Goal: Task Accomplishment & Management: Manage account settings

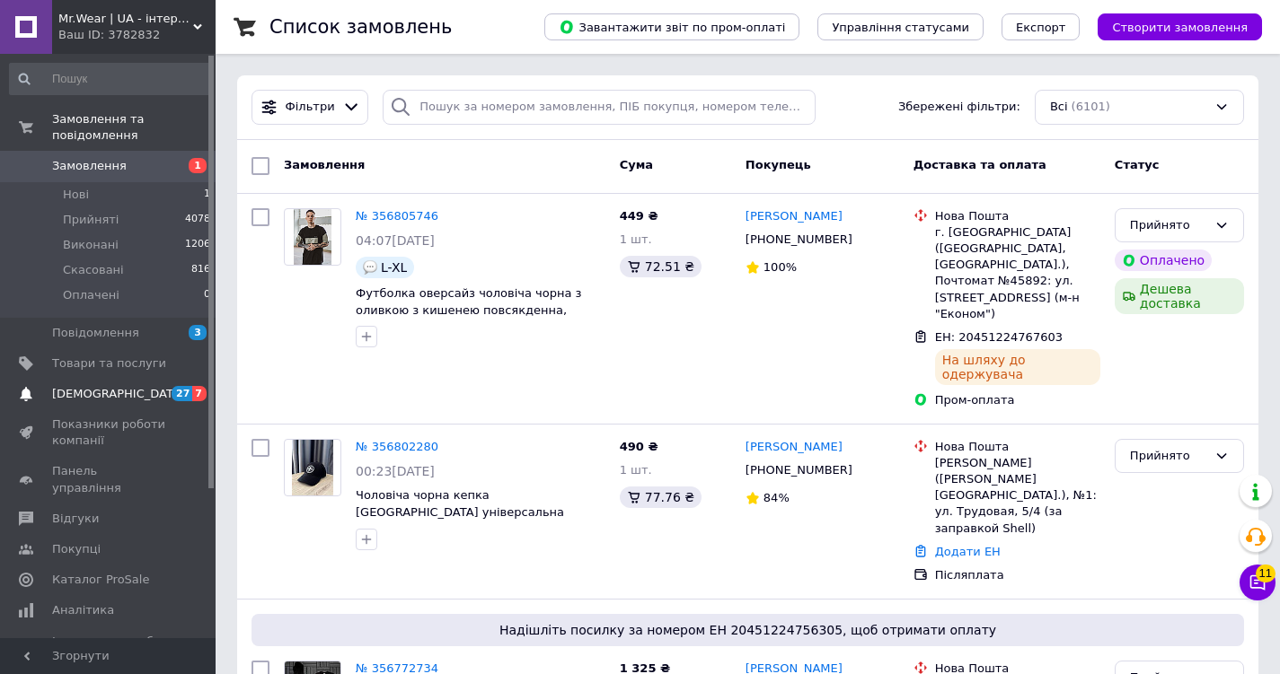
click at [141, 386] on span "[DEMOGRAPHIC_DATA]" at bounding box center [109, 394] width 114 height 16
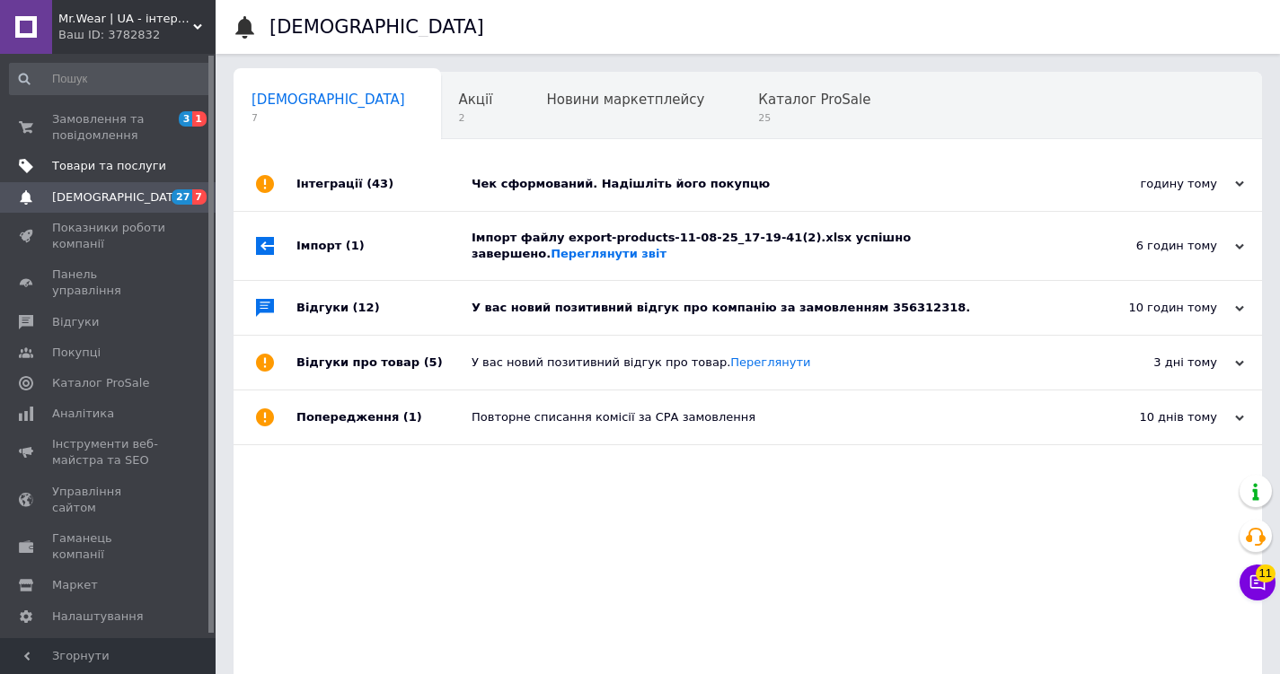
click at [104, 162] on span "Товари та послуги" at bounding box center [109, 166] width 114 height 16
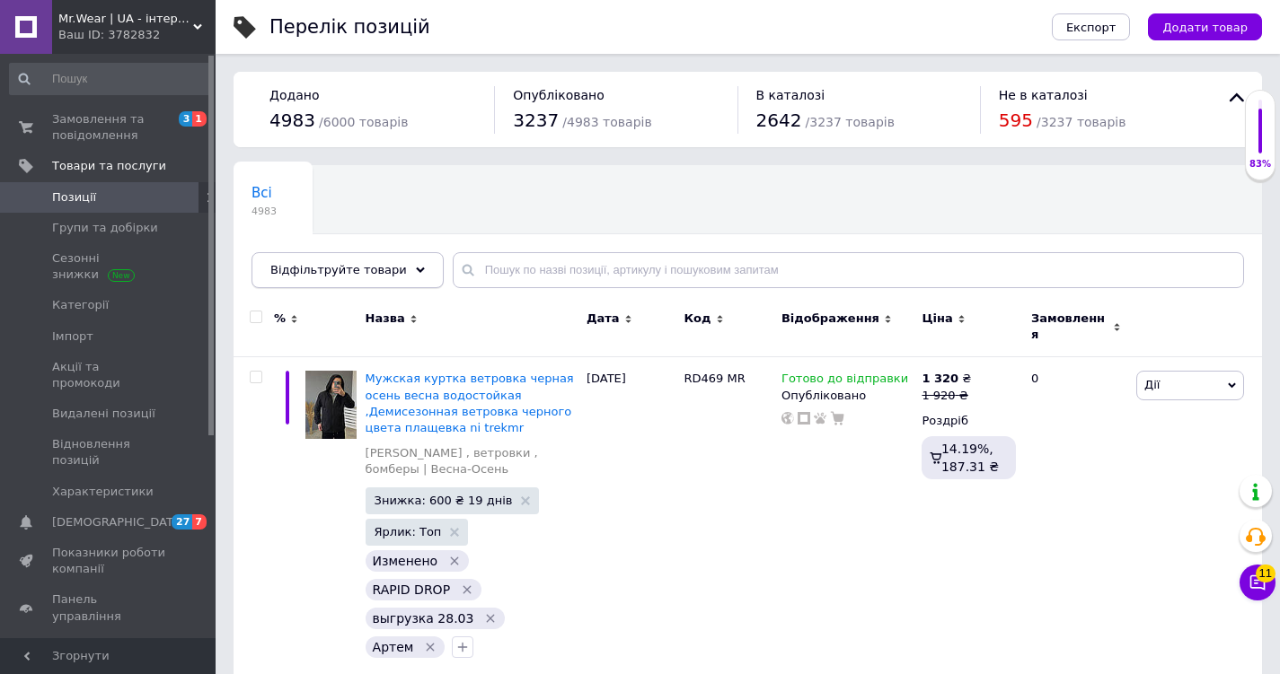
click at [308, 266] on span "Відфільтруйте товари" at bounding box center [338, 269] width 136 height 13
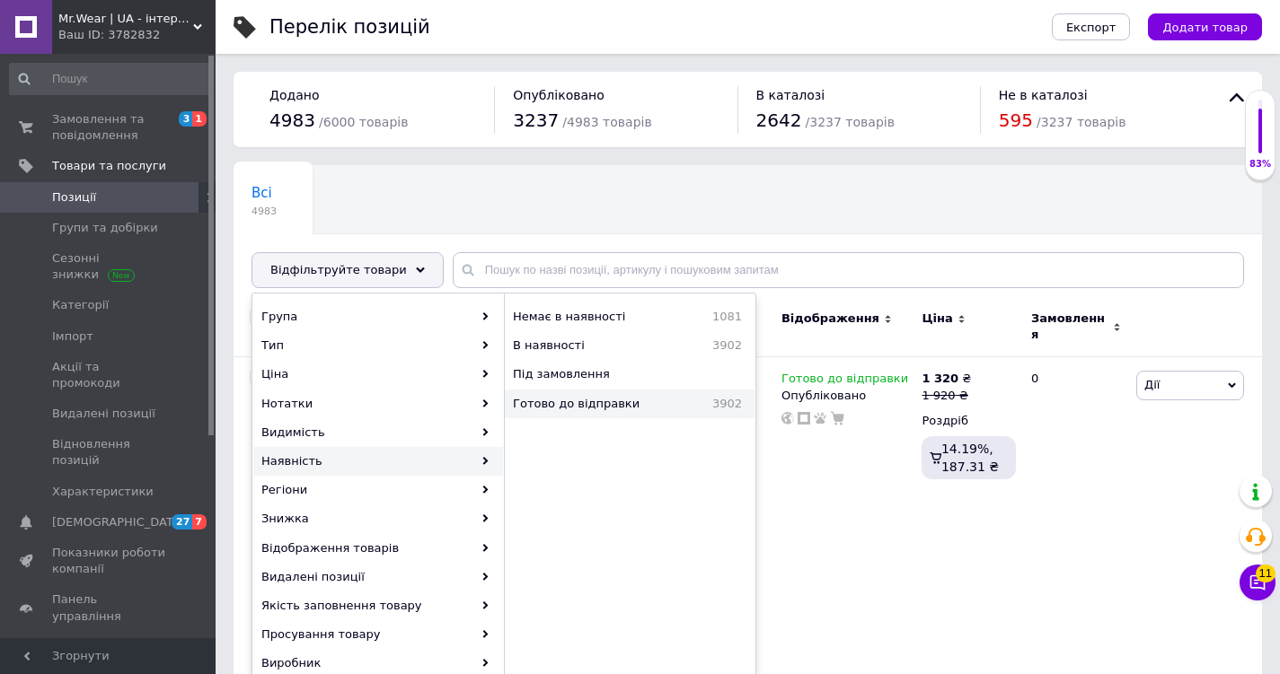
click at [619, 412] on div "Готово до відправки 3902" at bounding box center [630, 404] width 250 height 29
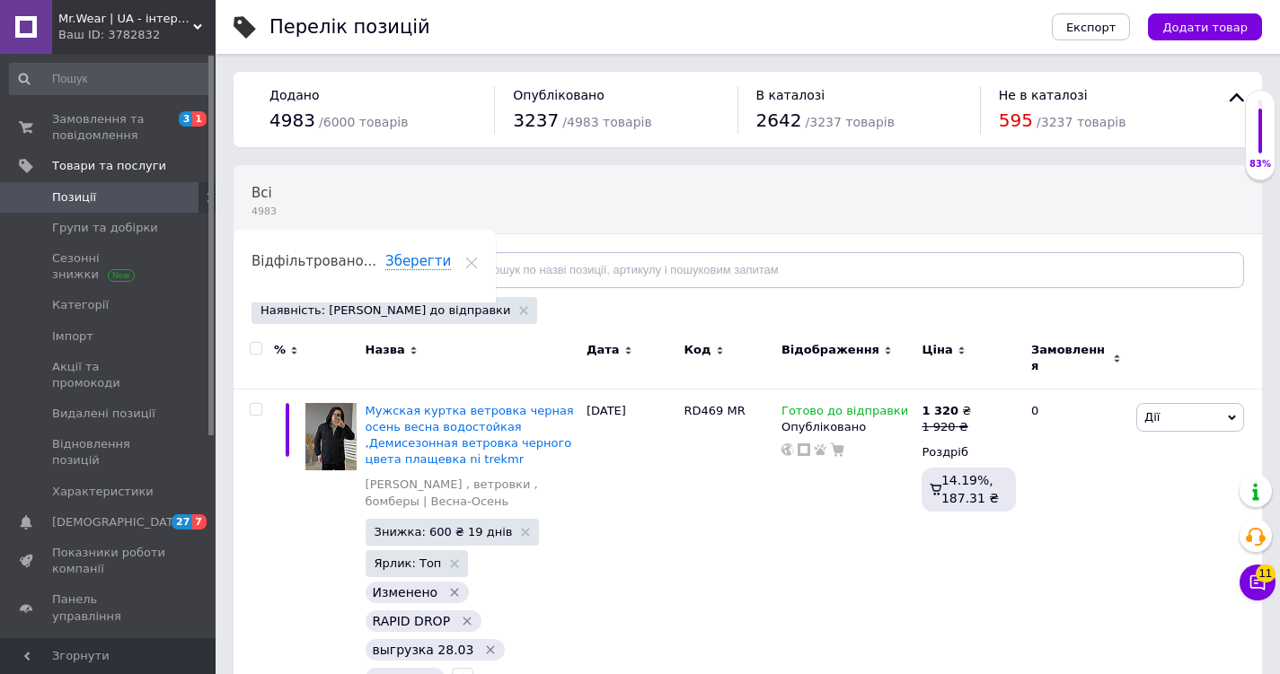
click at [347, 270] on span "Відфільтруйте товари" at bounding box center [338, 269] width 136 height 13
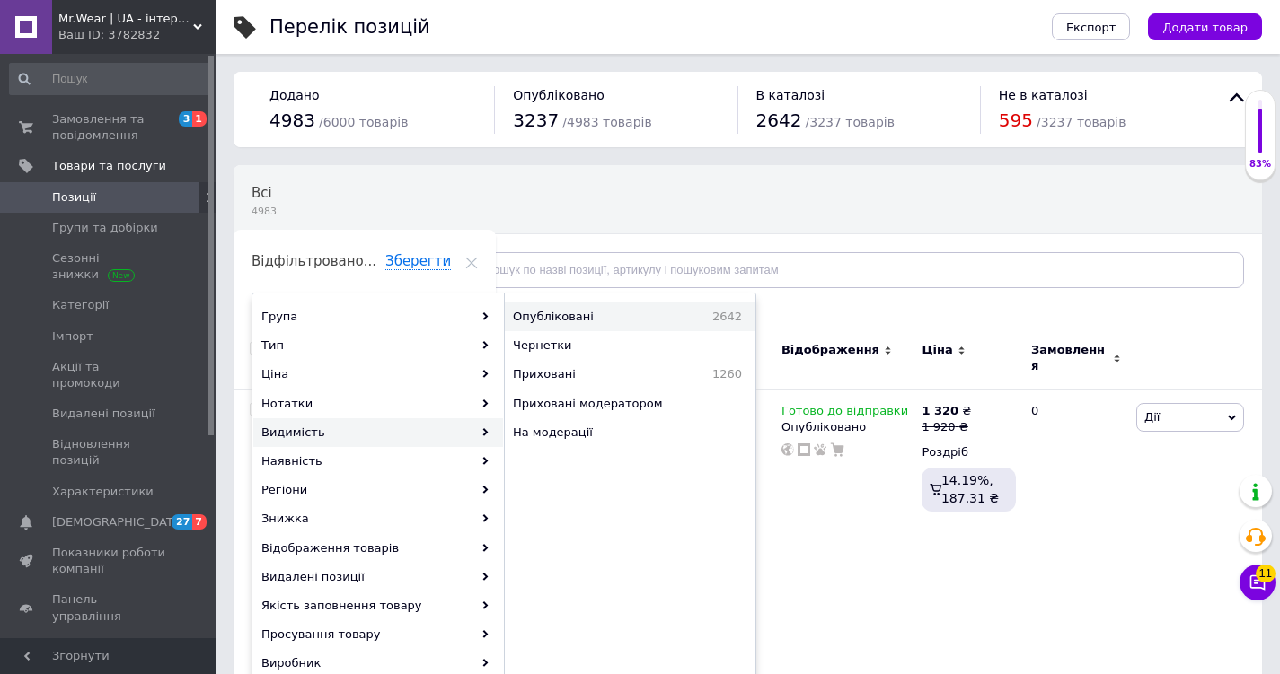
click at [633, 309] on span "Опубліковані" at bounding box center [590, 317] width 154 height 16
